Goal: Information Seeking & Learning: Learn about a topic

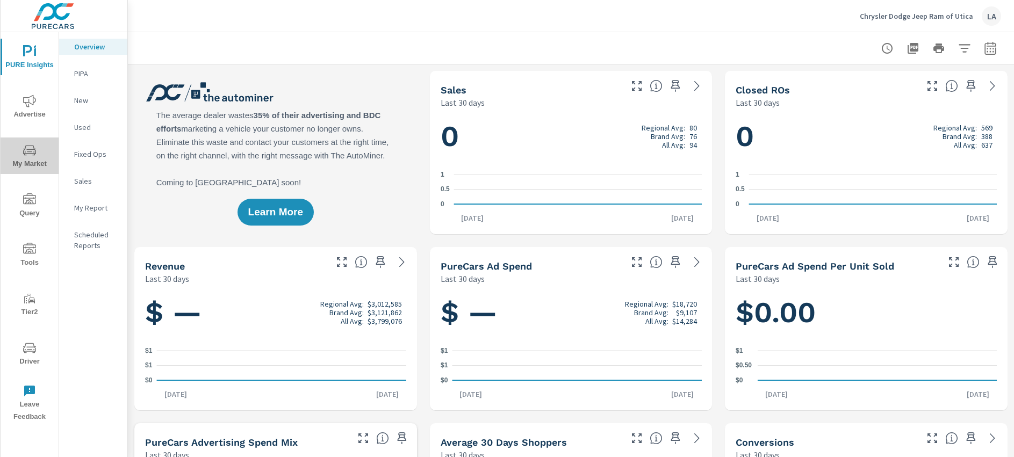
click at [38, 162] on span "My Market" at bounding box center [30, 157] width 52 height 26
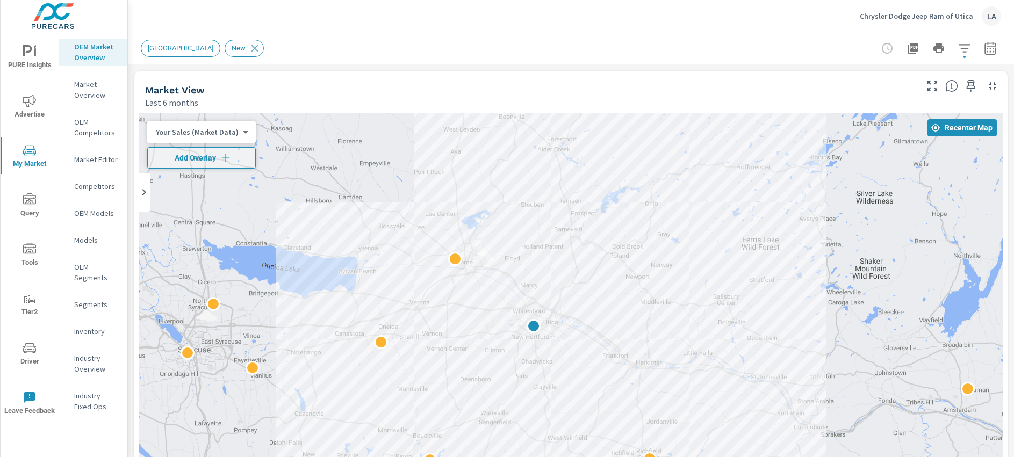
drag, startPoint x: 848, startPoint y: 410, endPoint x: 803, endPoint y: 398, distance: 46.1
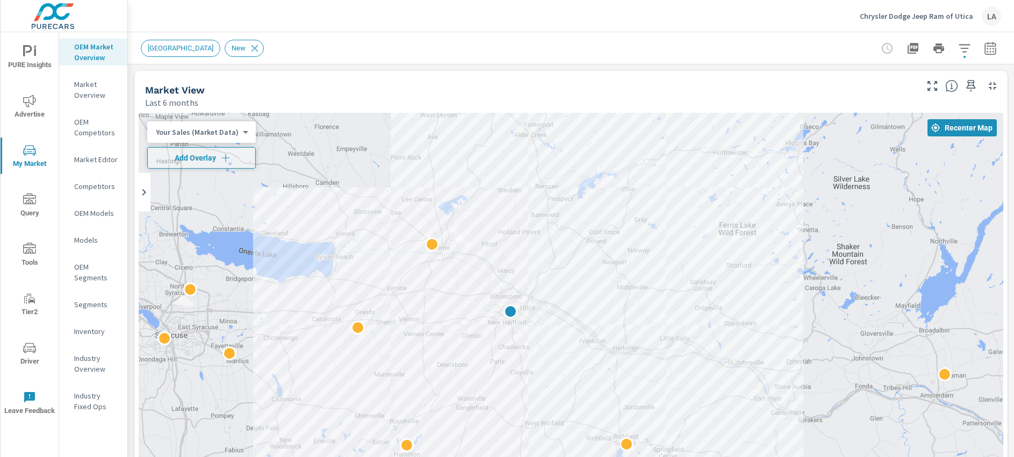
drag, startPoint x: 868, startPoint y: 347, endPoint x: 843, endPoint y: 331, distance: 29.1
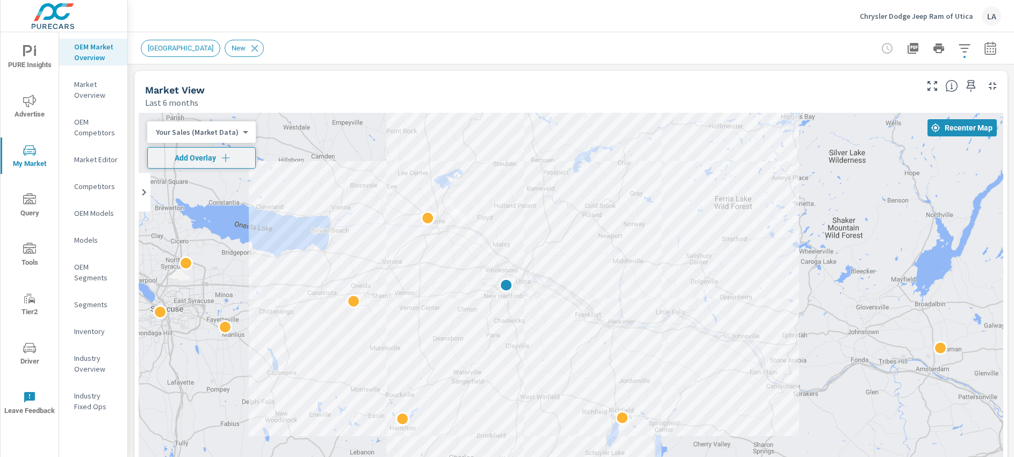
drag, startPoint x: 822, startPoint y: 342, endPoint x: 820, endPoint y: 331, distance: 11.4
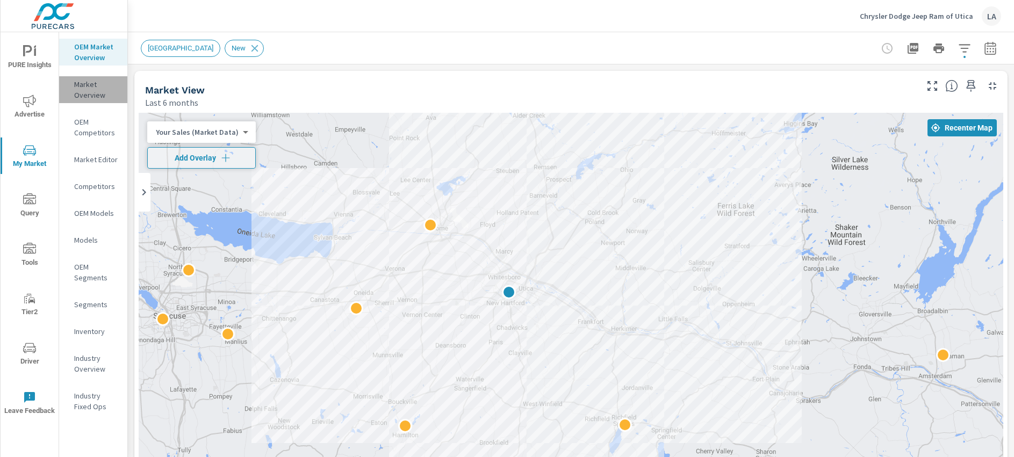
click at [76, 83] on p "Market Overview" at bounding box center [96, 89] width 45 height 21
